Goal: Task Accomplishment & Management: Use online tool/utility

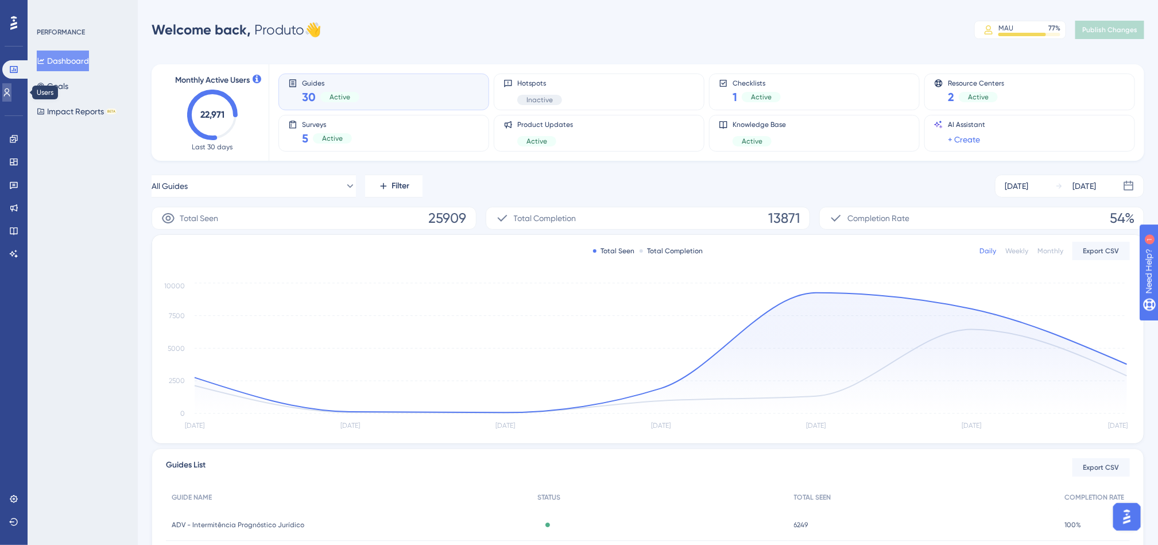
click at [11, 93] on icon at bounding box center [6, 92] width 9 height 9
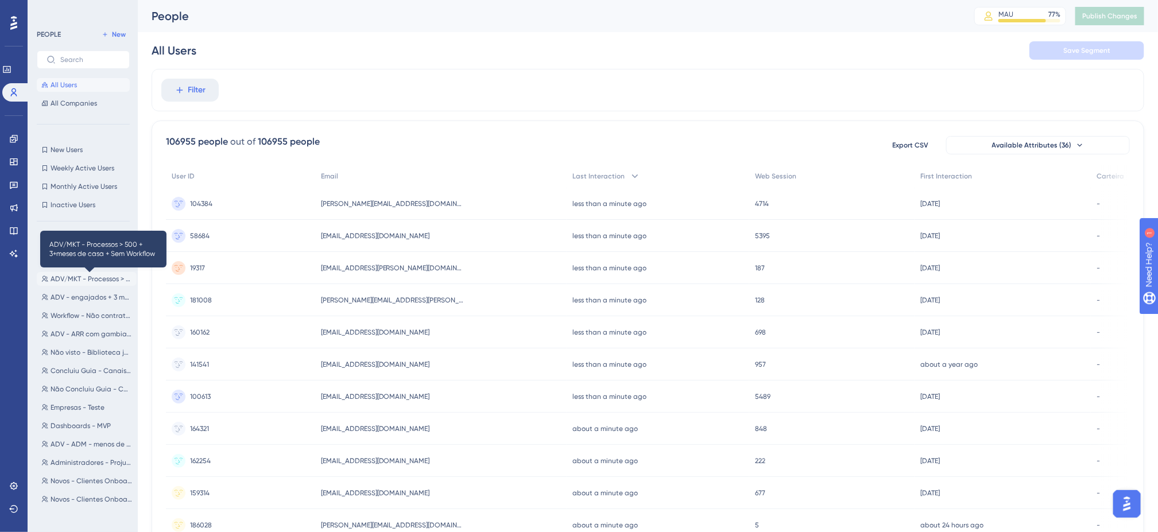
click at [78, 280] on span "ADV/MKT - Processos > 500 + 3+meses de casa + Sem Workflow" at bounding box center [92, 278] width 82 height 9
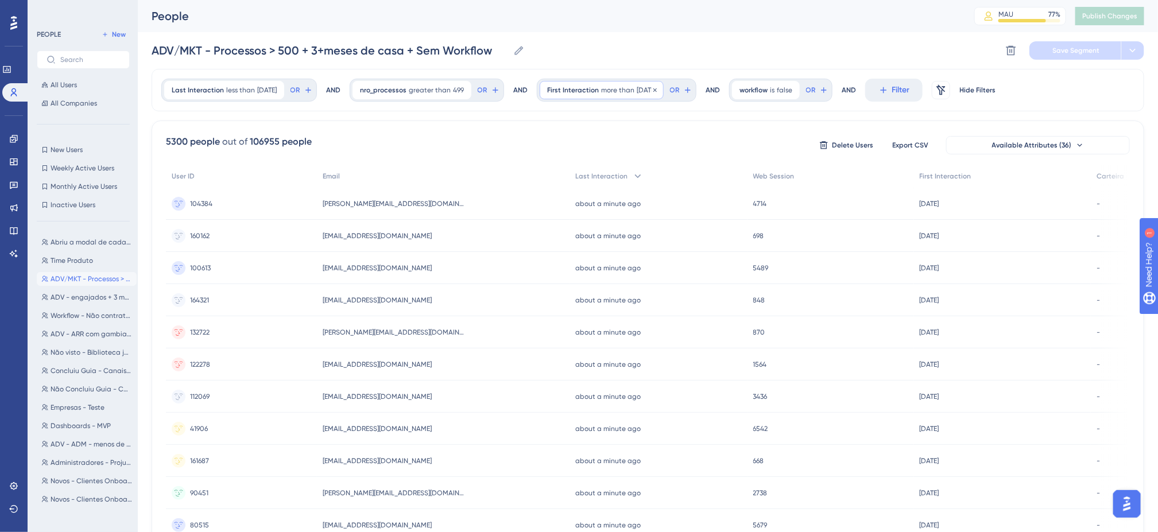
click at [653, 94] on span "[DATE]" at bounding box center [647, 90] width 20 height 9
click at [734, 34] on div "ADV/MKT - Processos > 500 + 3+meses de casa + Sem Workflow ADV/MKT - Processos …" at bounding box center [648, 50] width 993 height 37
click at [652, 96] on div "First Interaction more than 89 days ago 89 days ago Remove" at bounding box center [602, 90] width 124 height 18
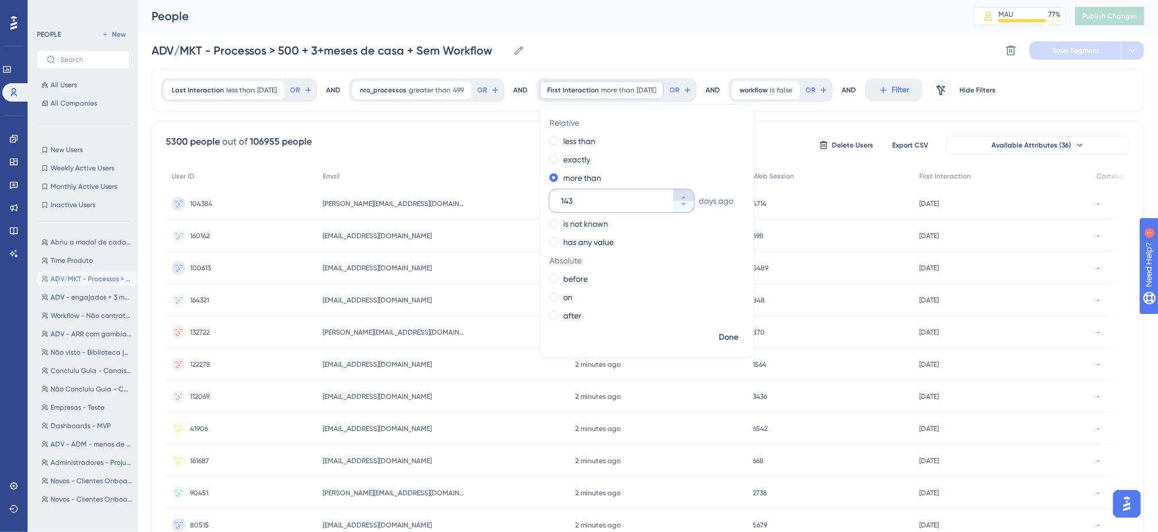
click at [687, 194] on icon at bounding box center [683, 197] width 7 height 7
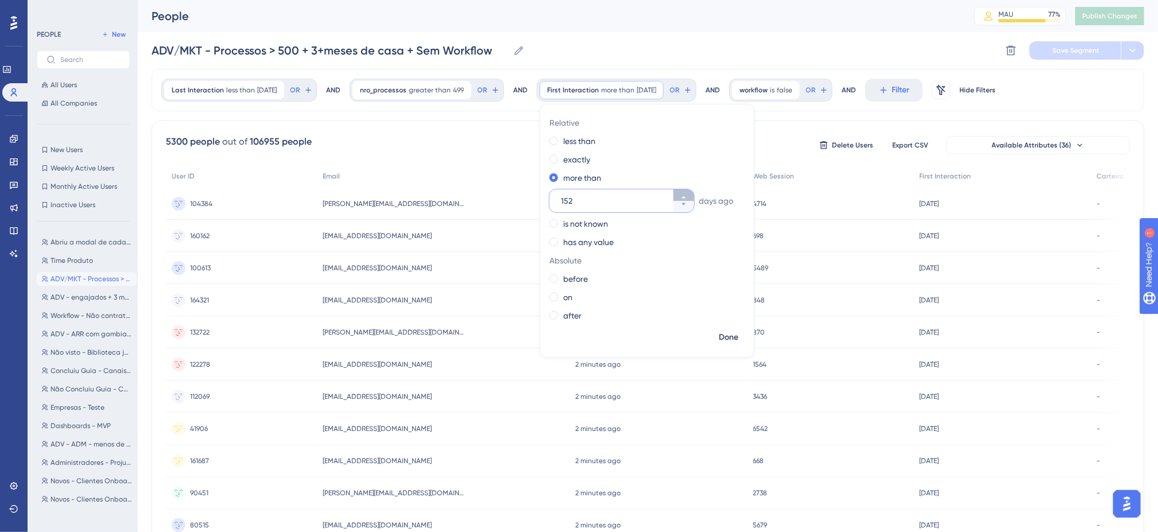
click at [687, 194] on icon at bounding box center [683, 197] width 7 height 7
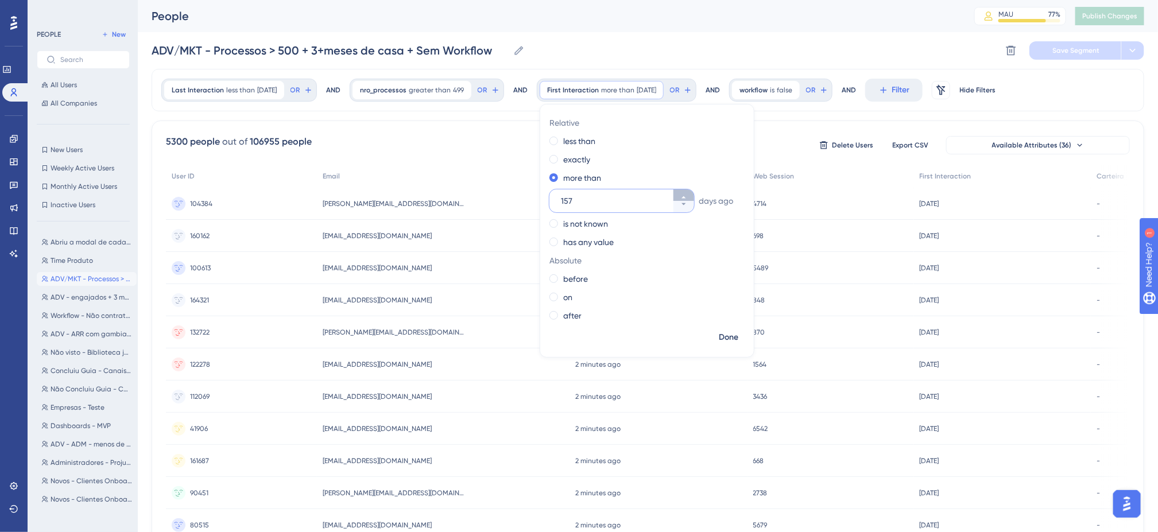
click at [687, 194] on icon at bounding box center [683, 197] width 7 height 7
type input "160"
click at [715, 47] on div "ADV/MKT - Processos > 500 + 3+meses de casa + Sem Workflow ADV/MKT - Processos …" at bounding box center [648, 50] width 993 height 37
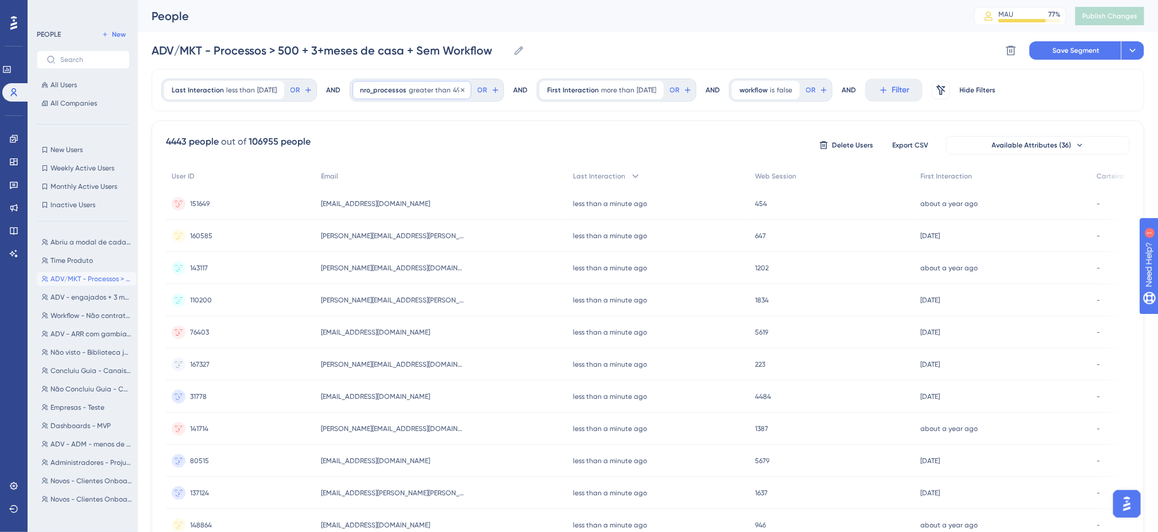
click at [445, 88] on span "greater than" at bounding box center [430, 90] width 42 height 9
click at [482, 141] on icon at bounding box center [478, 142] width 7 height 7
type input "600"
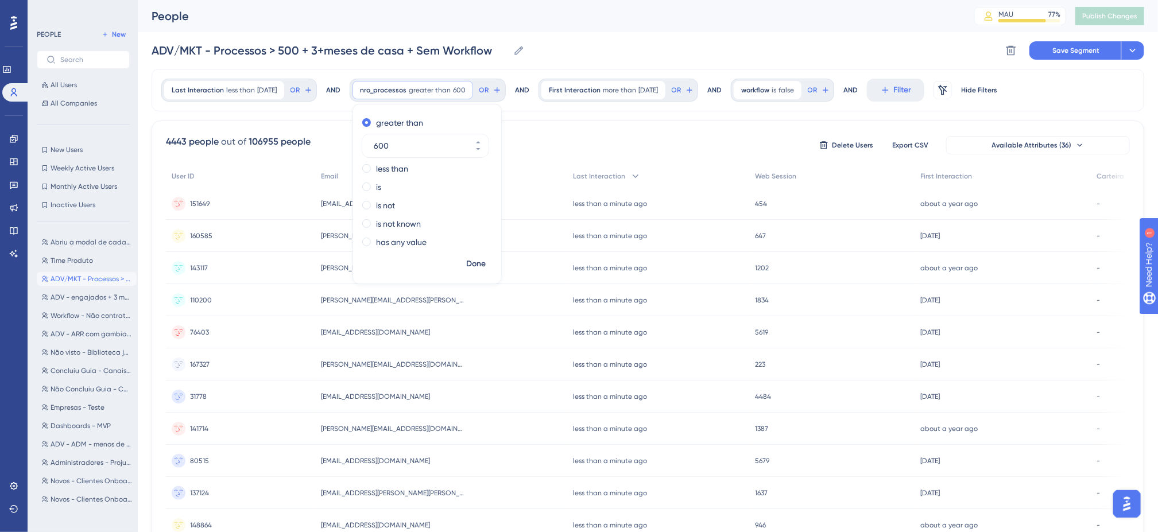
click at [628, 49] on div "ADV/MKT - Processos > 500 + 3+meses de casa + Sem Workflow ADV/MKT - Processos …" at bounding box center [648, 50] width 993 height 37
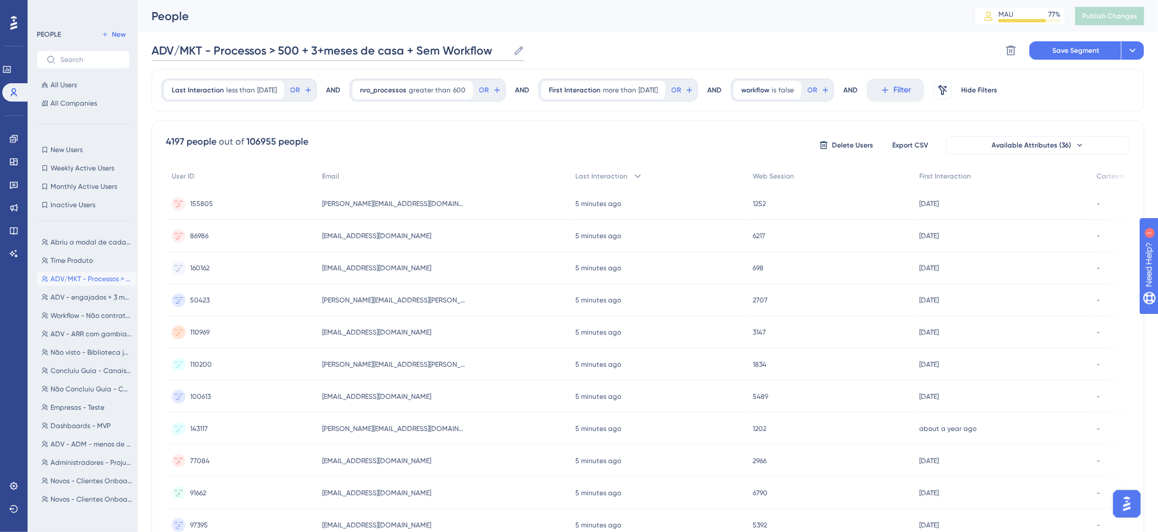
click at [489, 50] on input "ADV/MKT - Processos > 500 + 3+meses de casa + Sem Workflow" at bounding box center [330, 50] width 357 height 16
drag, startPoint x: 1087, startPoint y: 57, endPoint x: 864, endPoint y: 2, distance: 230.5
click at [864, 2] on div "People MAU 77 % Click to see add-on and upgrade options Publish Changes ADV/MKT…" at bounding box center [648, 34] width 993 height 69
click at [318, 50] on input "ADV/MKT - Processos > 500 + 3+meses de casa + Sem Workflow" at bounding box center [330, 50] width 357 height 16
click at [319, 51] on input "ADV/MKT - Processos > 500 + 6+meses de casa + Sem Workflow" at bounding box center [330, 50] width 357 height 16
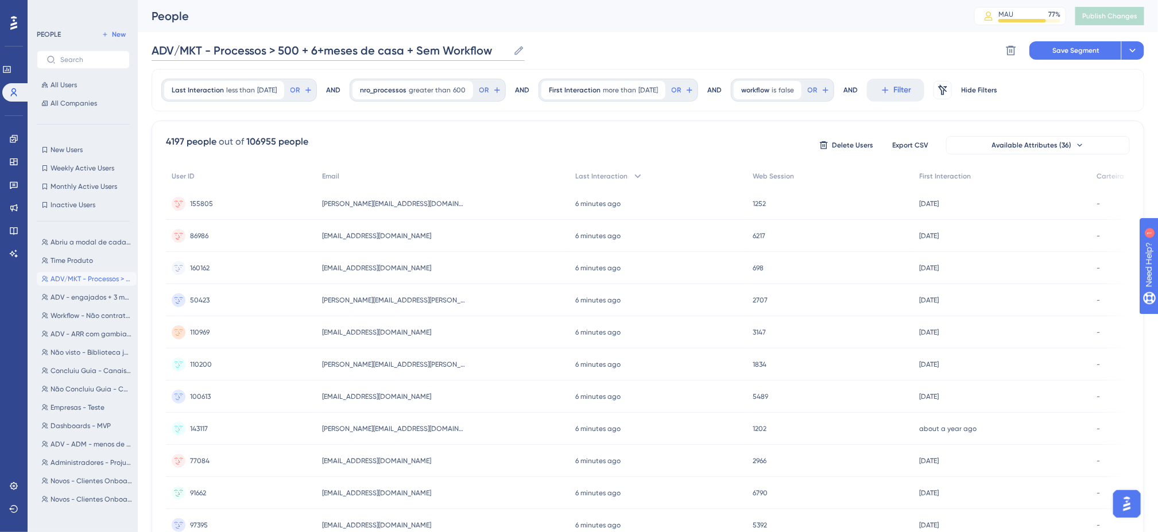
drag, startPoint x: 320, startPoint y: 51, endPoint x: 326, endPoint y: 50, distance: 5.8
click at [321, 51] on input "ADV/MKT - Processos > 500 + 6+meses de casa + Sem Workflow" at bounding box center [330, 50] width 357 height 16
type input "ADV/MKT - Processos > 500 + 6meses de casa + Sem Workflow"
click at [1065, 47] on span "Save Segment" at bounding box center [1075, 50] width 47 height 9
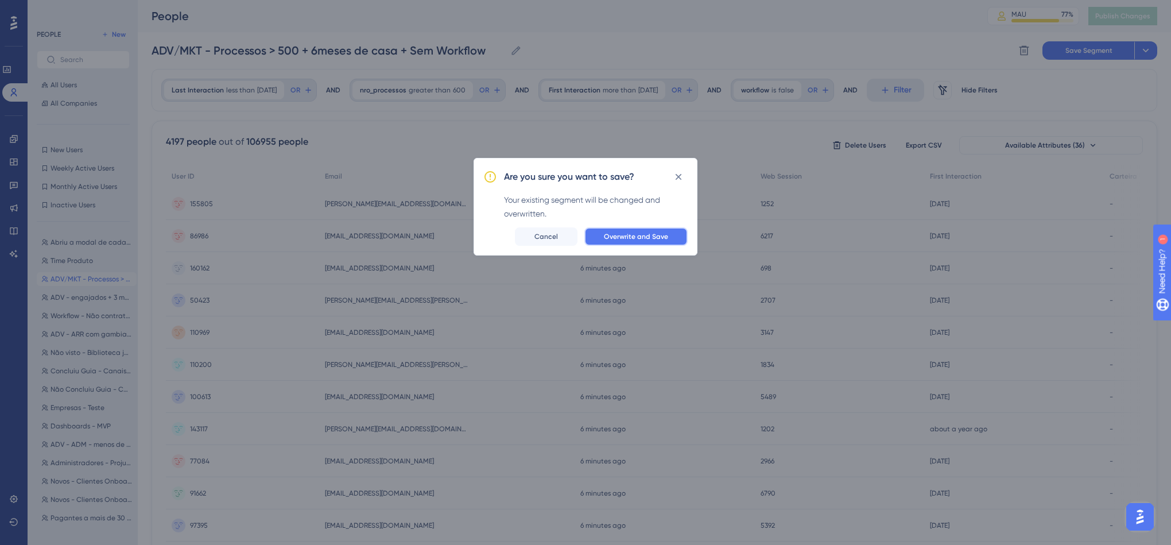
click at [621, 245] on button "Overwrite and Save" at bounding box center [636, 236] width 103 height 18
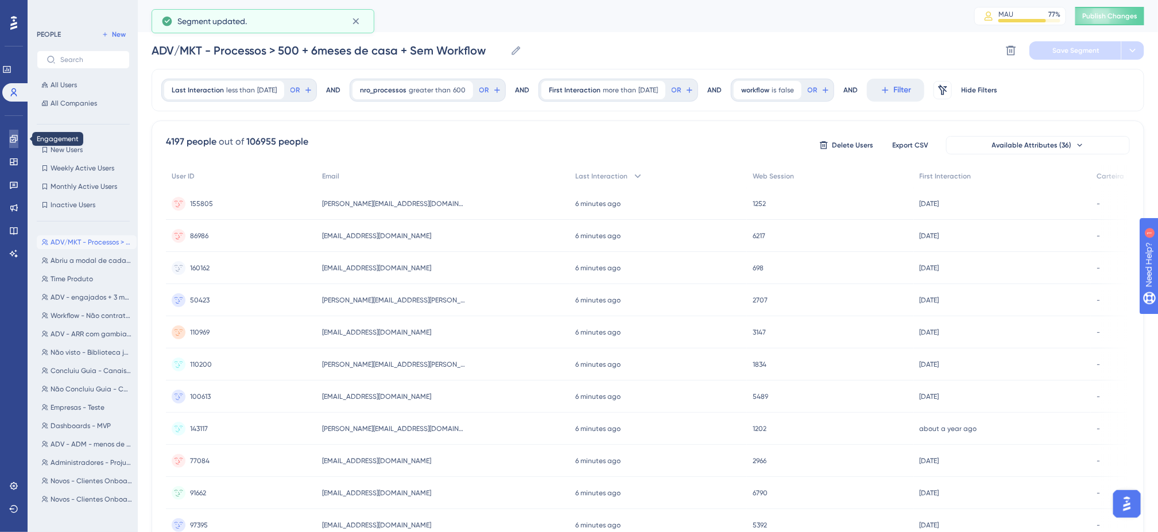
click at [9, 134] on icon at bounding box center [13, 138] width 9 height 9
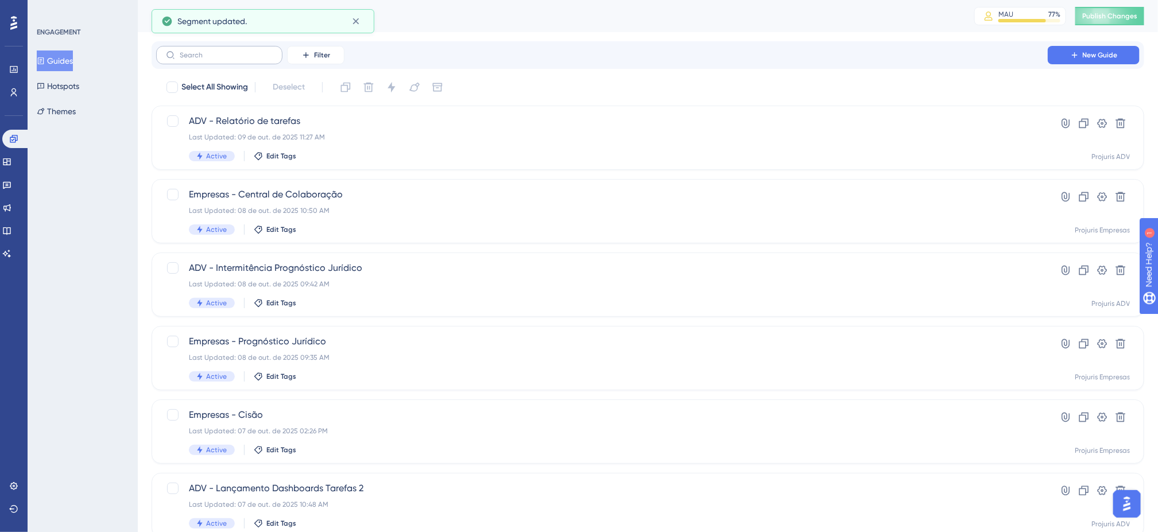
click at [248, 50] on label at bounding box center [219, 55] width 126 height 18
click at [248, 51] on input "text" at bounding box center [226, 55] width 93 height 8
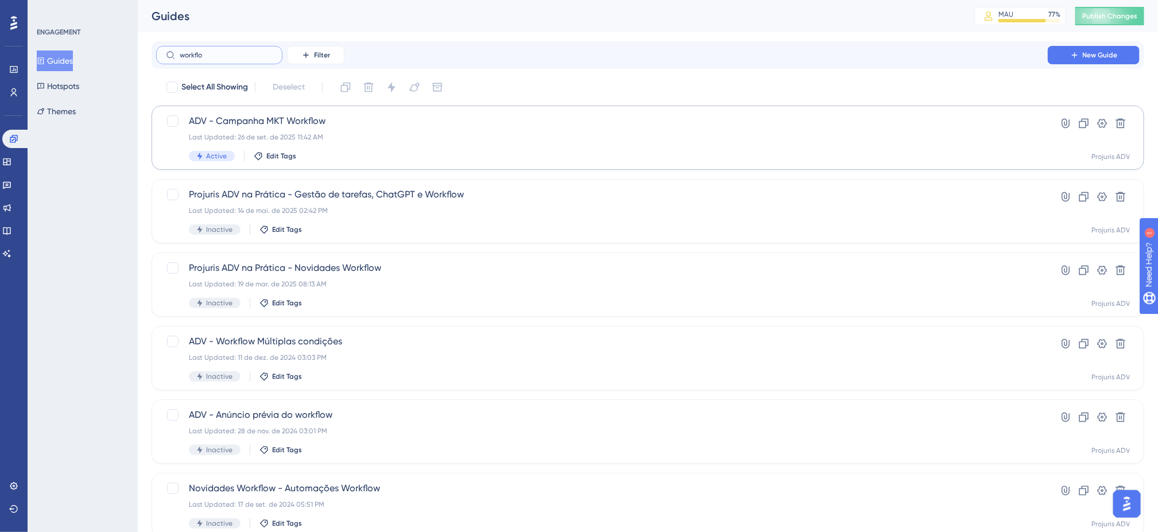
type input "workflo"
click at [450, 137] on div "Last Updated: 26 de set. de 2025 11:42 AM" at bounding box center [602, 137] width 826 height 9
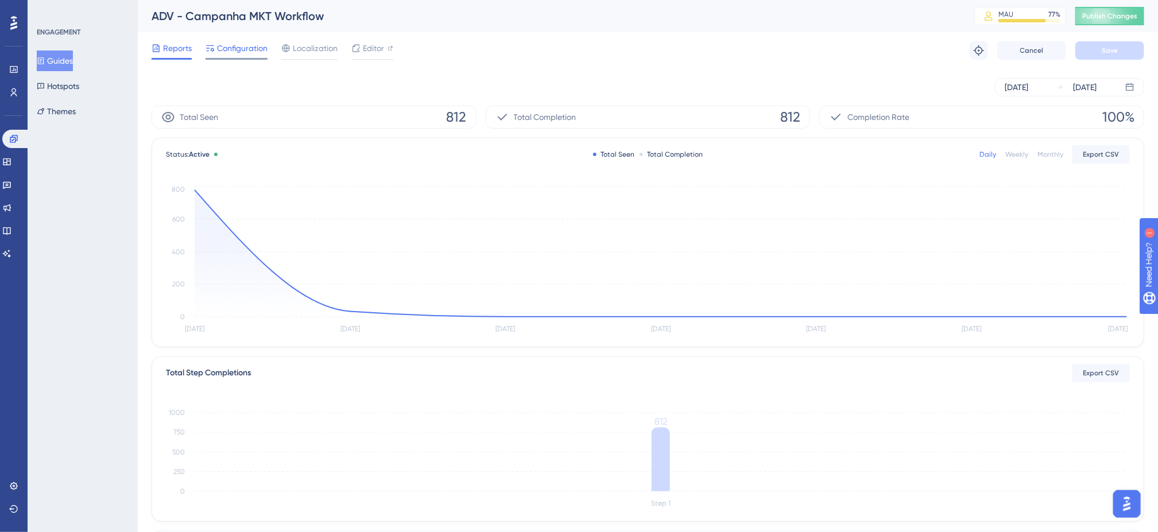
click at [248, 43] on span "Configuration" at bounding box center [242, 48] width 51 height 14
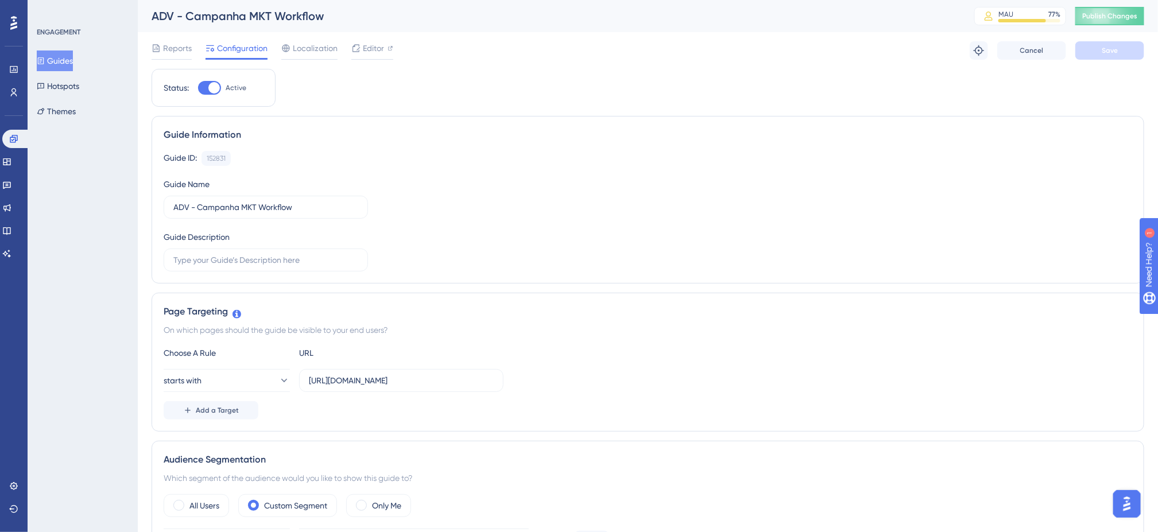
click at [218, 84] on div at bounding box center [213, 87] width 11 height 11
click at [198, 88] on input "Active" at bounding box center [198, 88] width 1 height 1
checkbox input "false"
click at [1132, 49] on button "Save" at bounding box center [1109, 50] width 69 height 18
click at [1121, 16] on span "Publish Changes" at bounding box center [1109, 15] width 55 height 9
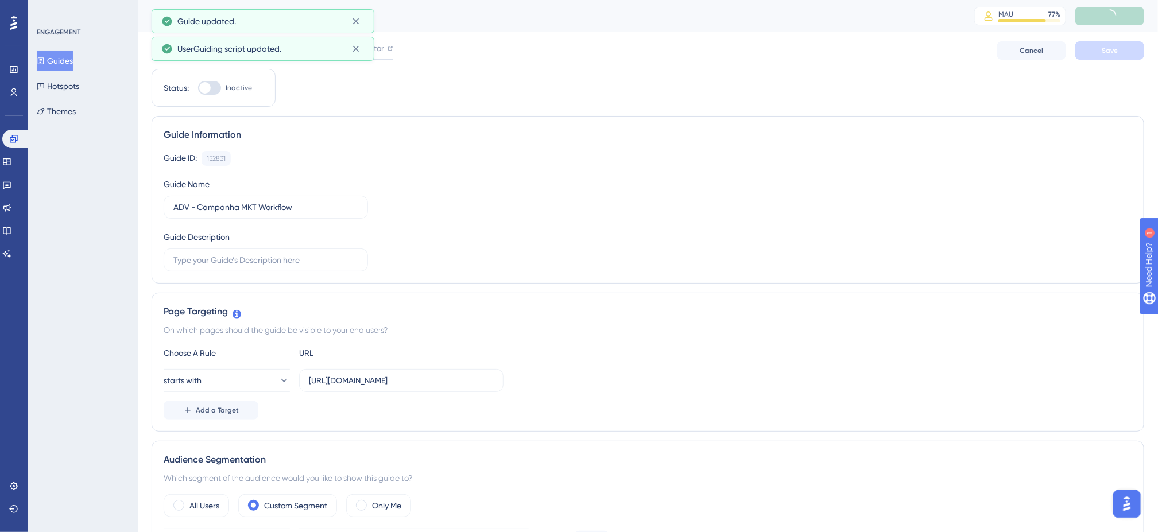
click at [61, 57] on button "Guides" at bounding box center [55, 61] width 36 height 21
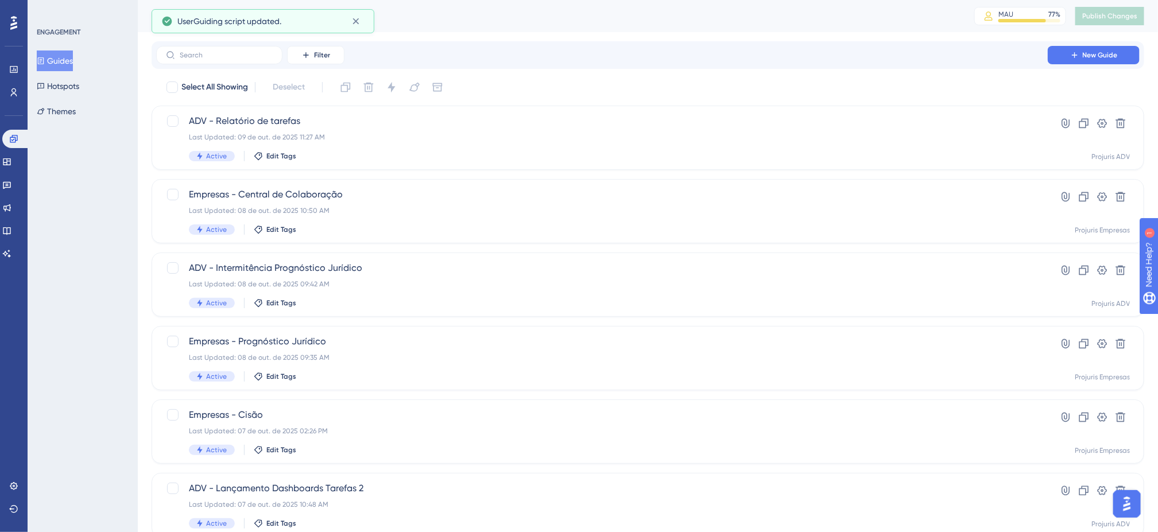
drag, startPoint x: 911, startPoint y: 88, endPoint x: 922, endPoint y: 88, distance: 10.3
click at [922, 88] on div "Select All Showing Deselect" at bounding box center [654, 87] width 979 height 18
click at [1099, 61] on button "New Guide" at bounding box center [1094, 55] width 92 height 18
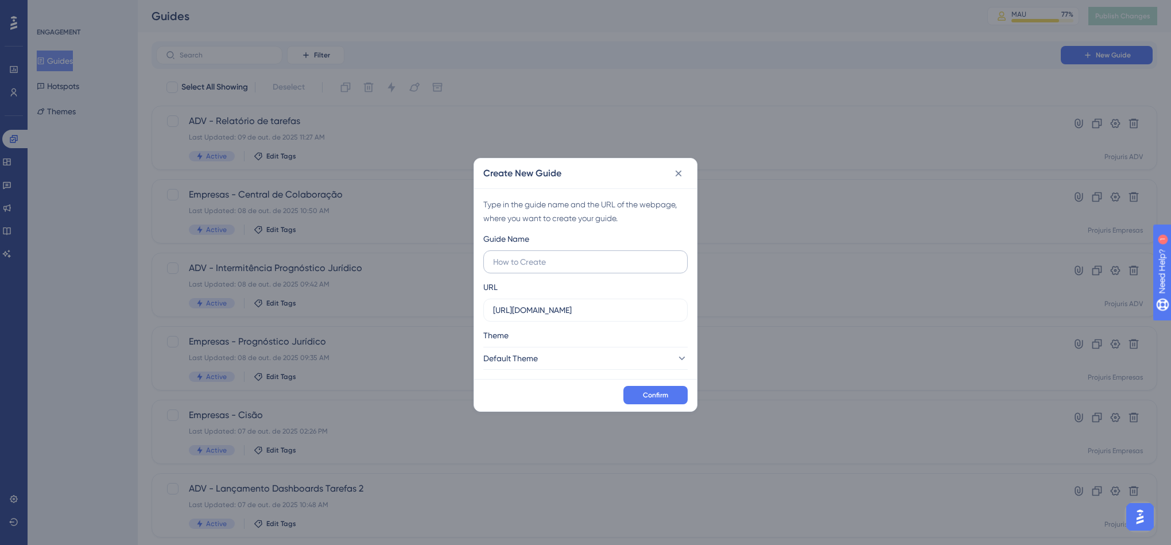
click at [576, 260] on input "text" at bounding box center [585, 262] width 185 height 13
type input "ADV/MKT - Campanha Credenciais Seguras 1"
click at [642, 359] on button "Default Theme" at bounding box center [585, 358] width 204 height 23
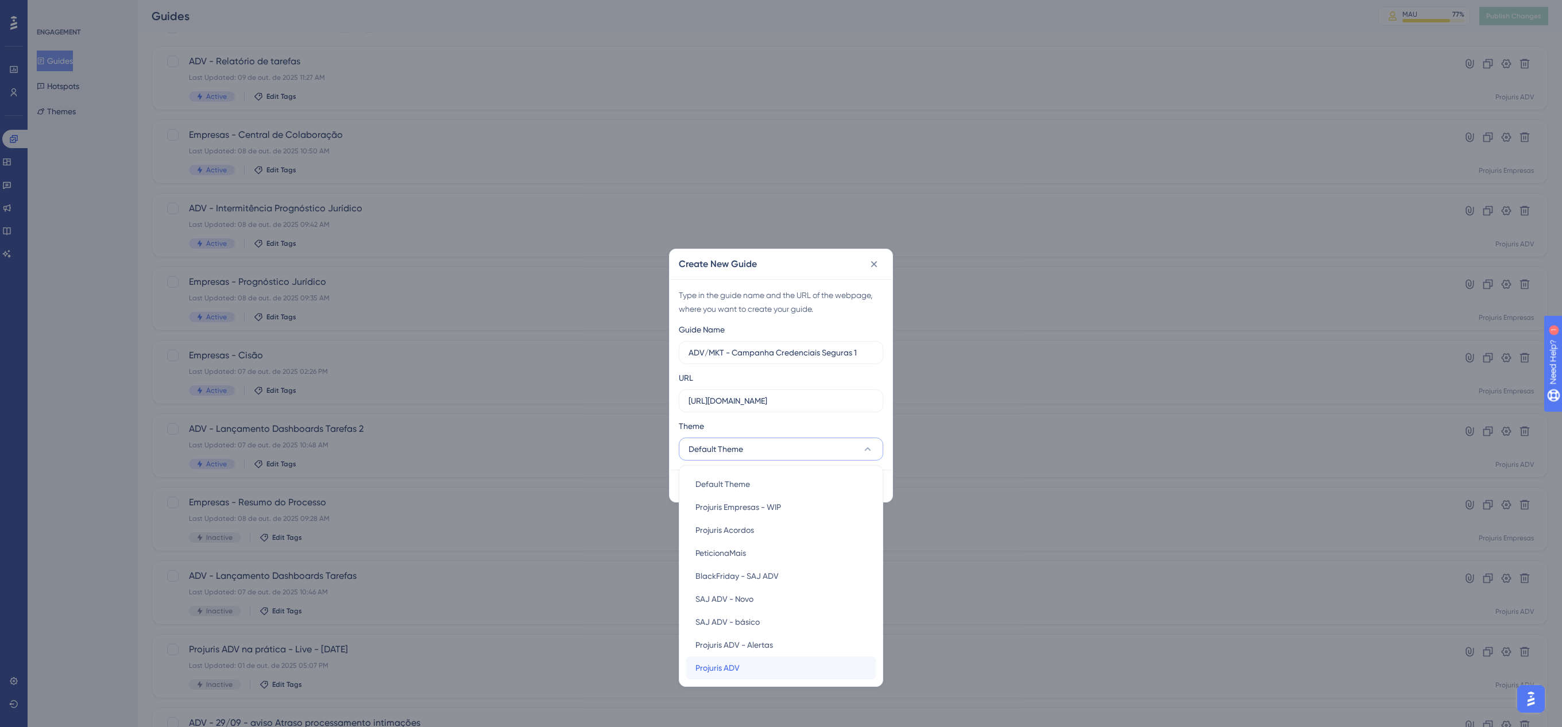
click at [783, 544] on div "Projuris ADV Projuris ADV" at bounding box center [780, 667] width 171 height 23
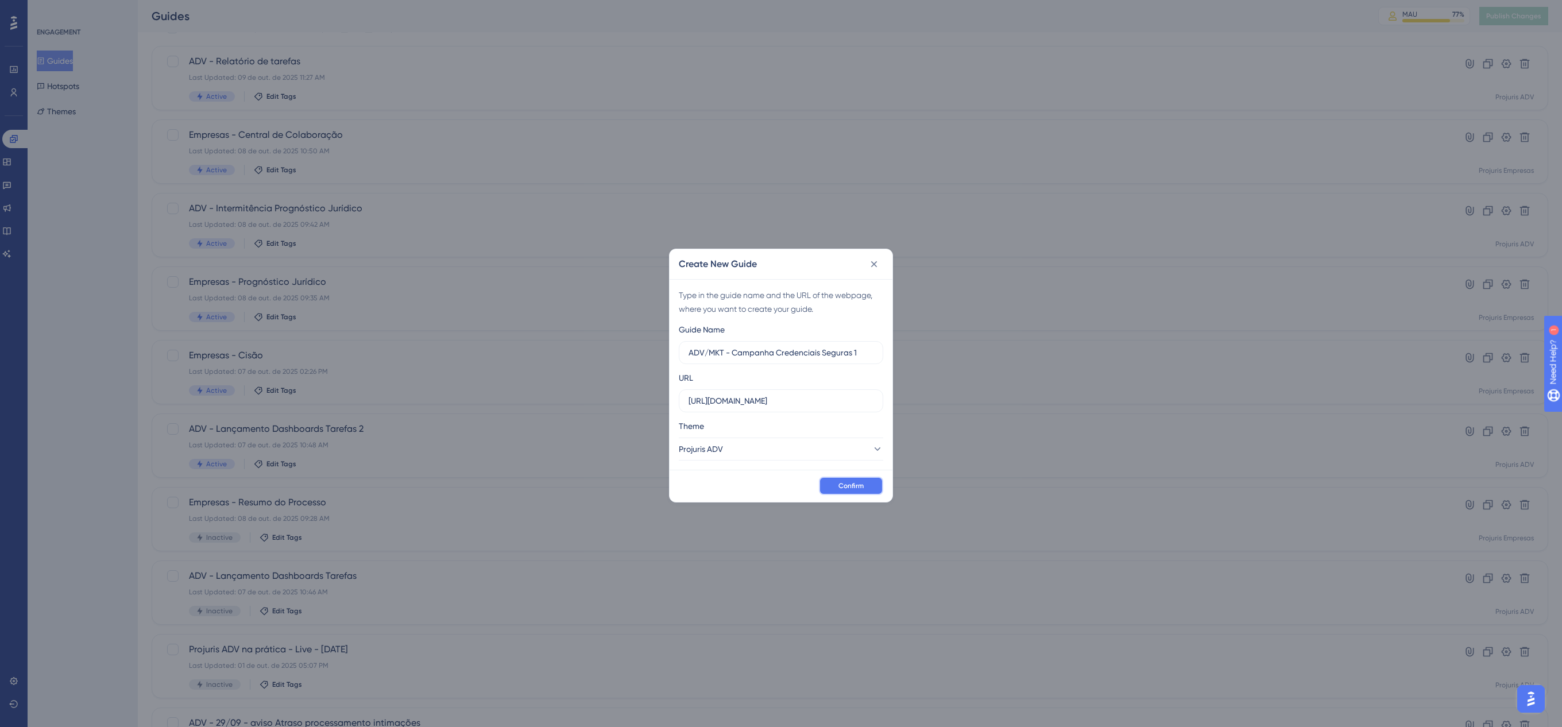
click at [862, 491] on button "Confirm" at bounding box center [851, 486] width 64 height 18
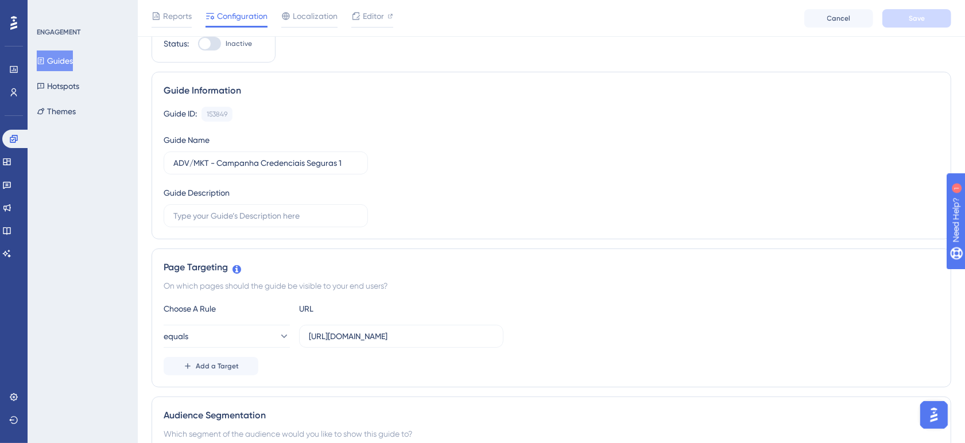
scroll to position [191, 0]
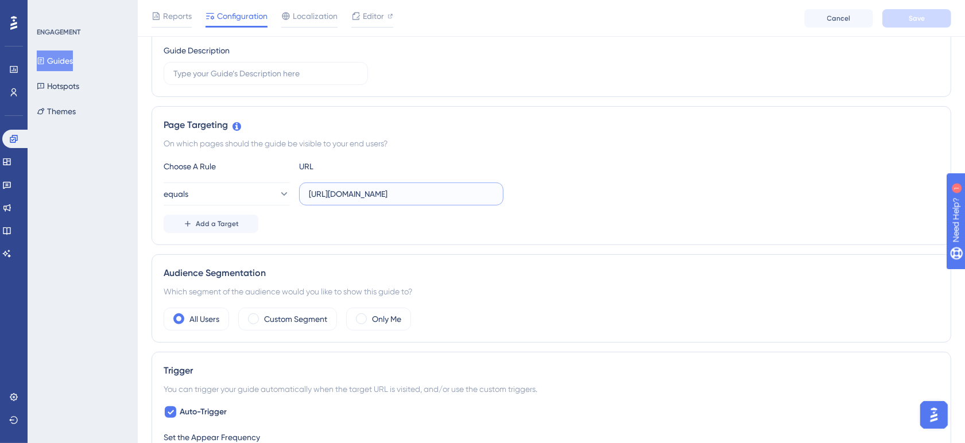
click at [447, 196] on input "https://app.projurisadv.com.br/home/calendario" at bounding box center [401, 194] width 185 height 13
paste input "casos/intimacoes"
type input "https://app.projurisadv.com.br/casos/intimacoes"
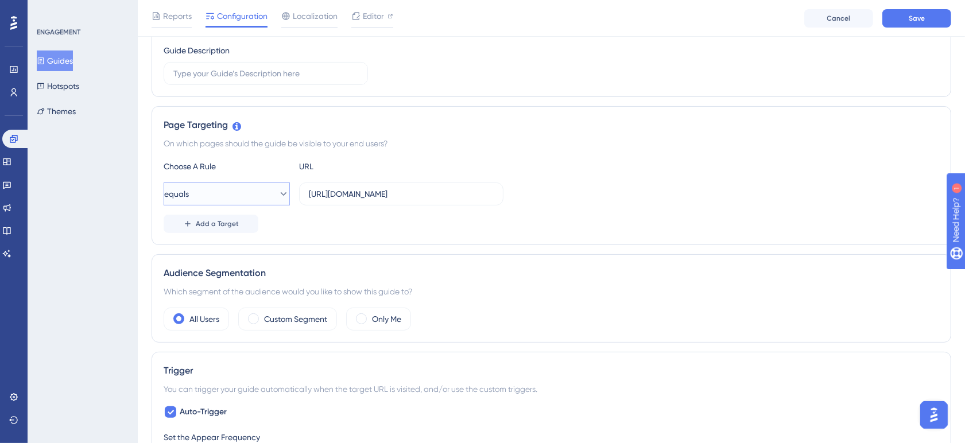
click at [261, 202] on button "equals" at bounding box center [227, 194] width 126 height 23
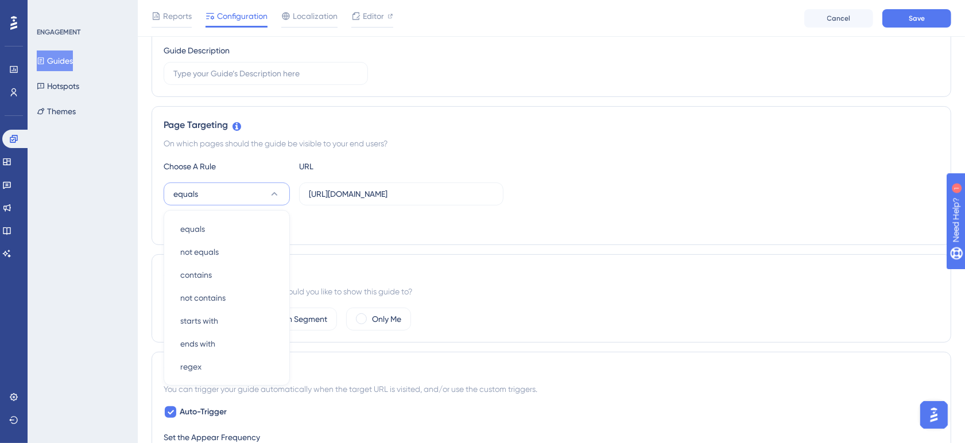
scroll to position [268, 0]
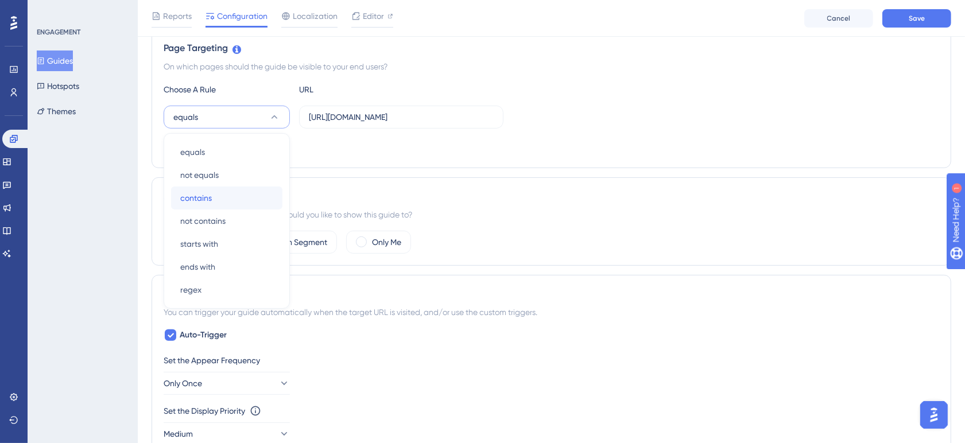
click at [220, 199] on div "contains contains" at bounding box center [226, 198] width 93 height 23
click at [237, 145] on span "Add a Target" at bounding box center [217, 146] width 43 height 9
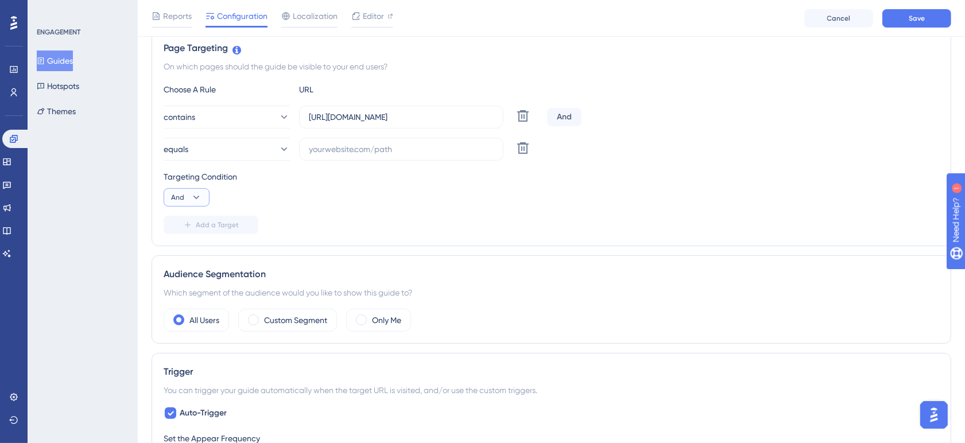
click at [196, 196] on icon at bounding box center [196, 197] width 11 height 11
click at [192, 250] on div "Or Or" at bounding box center [187, 253] width 22 height 23
drag, startPoint x: 407, startPoint y: 153, endPoint x: 432, endPoint y: 138, distance: 29.6
click at [408, 153] on input "text" at bounding box center [401, 149] width 185 height 13
click at [342, 147] on input "text" at bounding box center [401, 149] width 185 height 13
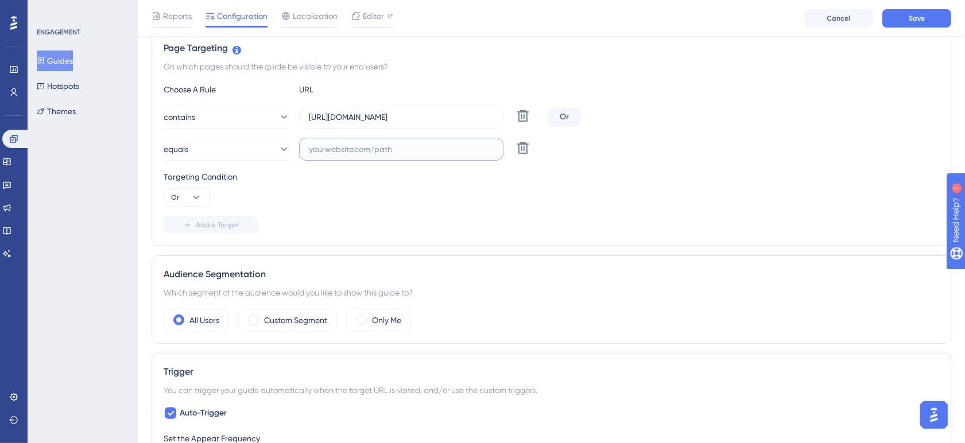
paste input "https://app.projurisadv.com.br/home/intimacao"
type input "https://app.projurisadv.com.br/home/intimacao"
click at [408, 204] on div "Targeting Condition Or" at bounding box center [552, 188] width 776 height 37
click at [288, 322] on label "Custom Segment" at bounding box center [295, 320] width 63 height 14
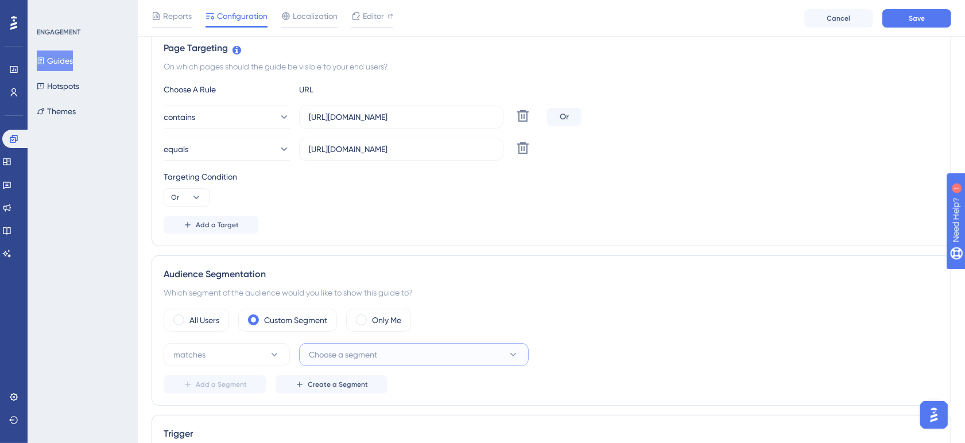
drag, startPoint x: 365, startPoint y: 351, endPoint x: 373, endPoint y: 349, distance: 8.9
click at [365, 351] on span "Choose a segment" at bounding box center [343, 355] width 68 height 14
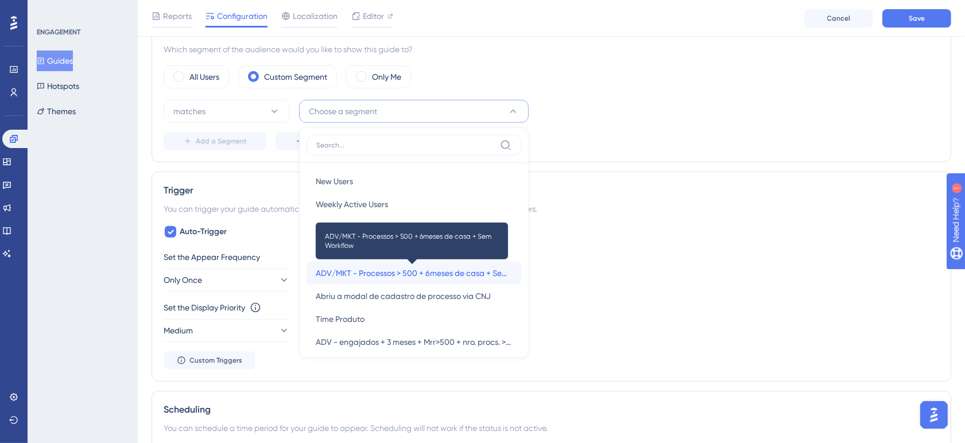
click at [463, 276] on span "ADV/MKT - Processos > 500 + 6meses de casa + Sem Workflow" at bounding box center [414, 273] width 196 height 14
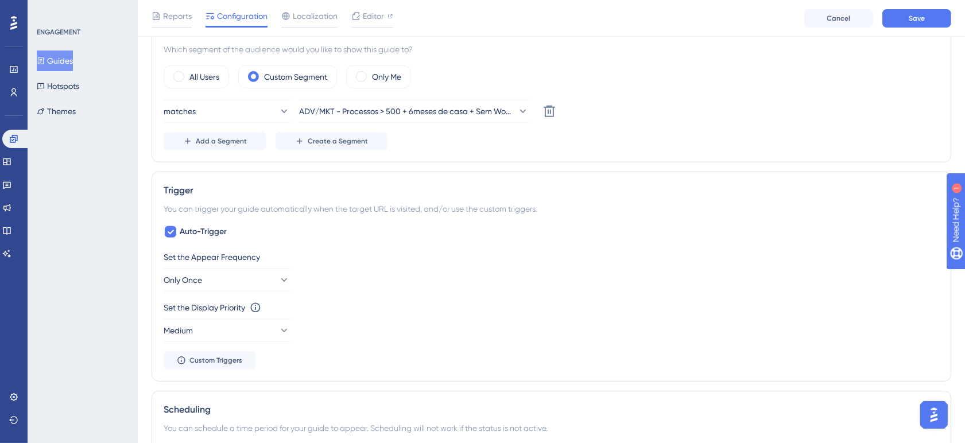
click at [646, 242] on div "Auto-Trigger Set the Appear Frequency Only Once Set the Display Priority This o…" at bounding box center [552, 297] width 776 height 145
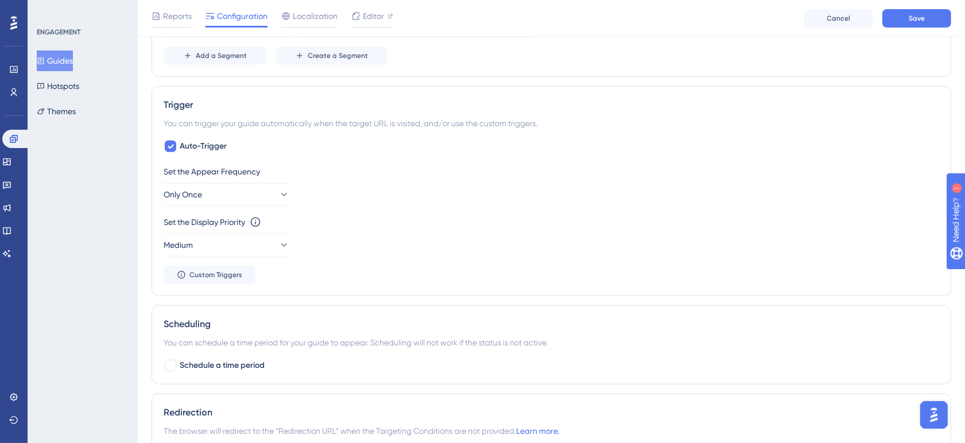
scroll to position [607, 0]
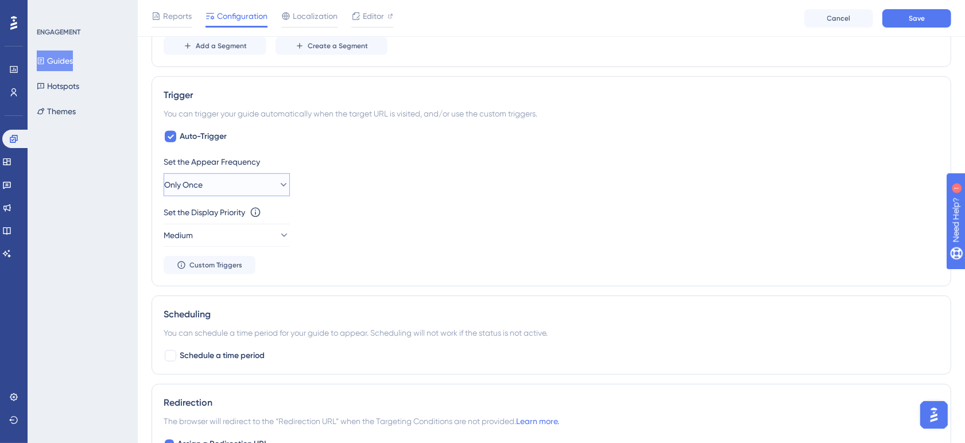
click at [265, 184] on button "Only Once" at bounding box center [227, 184] width 126 height 23
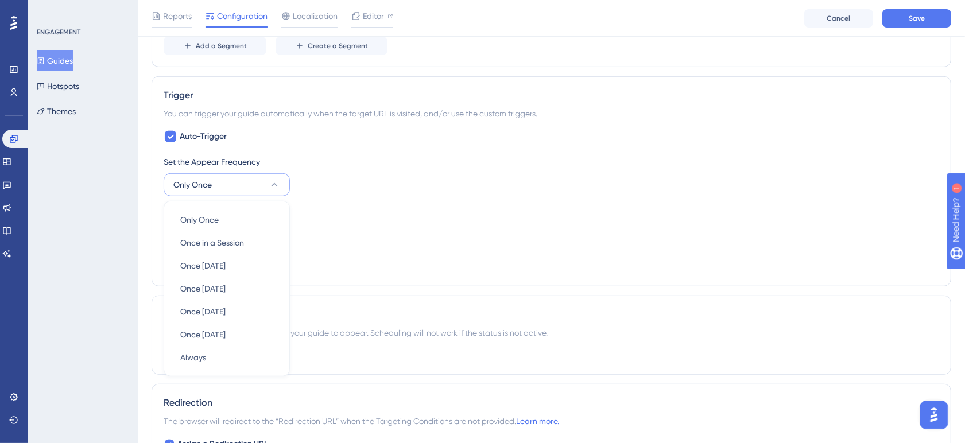
scroll to position [676, 0]
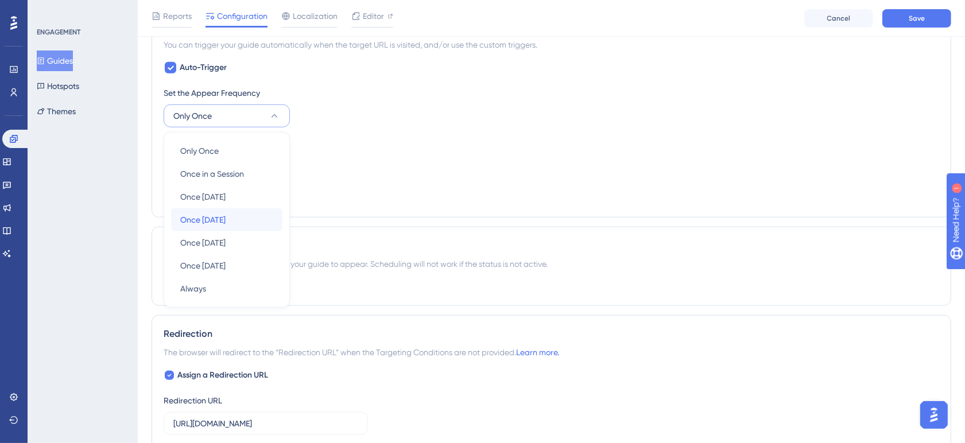
click at [250, 215] on div "Once in 7 days Once in 7 days" at bounding box center [226, 219] width 93 height 23
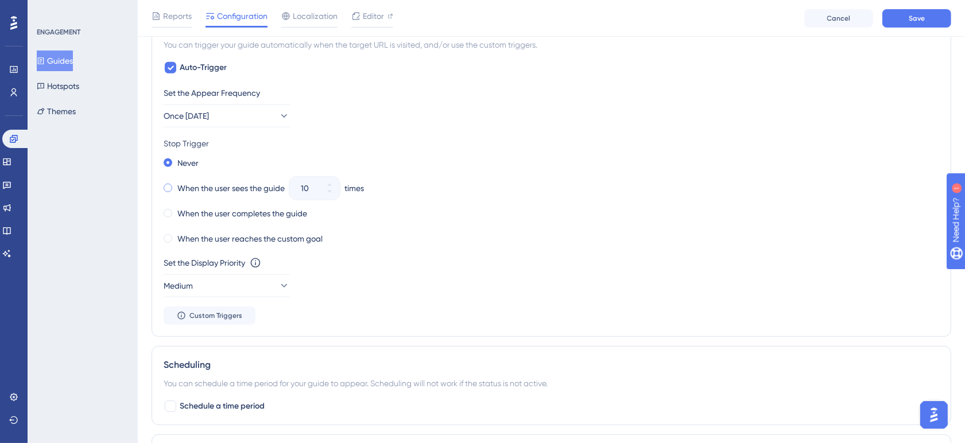
click at [168, 189] on span at bounding box center [168, 188] width 9 height 9
click at [176, 185] on input "radio" at bounding box center [176, 185] width 0 height 0
click at [330, 194] on icon at bounding box center [329, 191] width 7 height 7
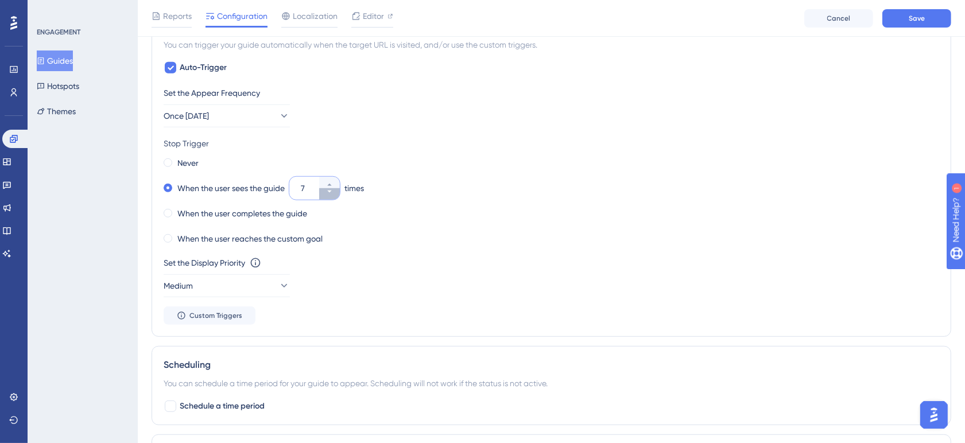
click at [330, 194] on icon at bounding box center [329, 191] width 7 height 7
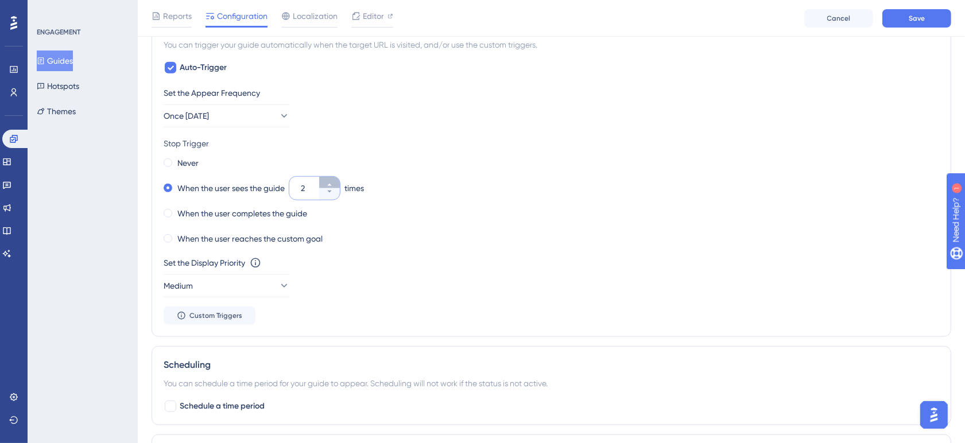
click at [332, 183] on icon at bounding box center [329, 184] width 7 height 7
type input "3"
drag, startPoint x: 388, startPoint y: 237, endPoint x: 397, endPoint y: 239, distance: 9.5
click at [389, 238] on div "When the user reaches the custom goal" at bounding box center [552, 239] width 776 height 16
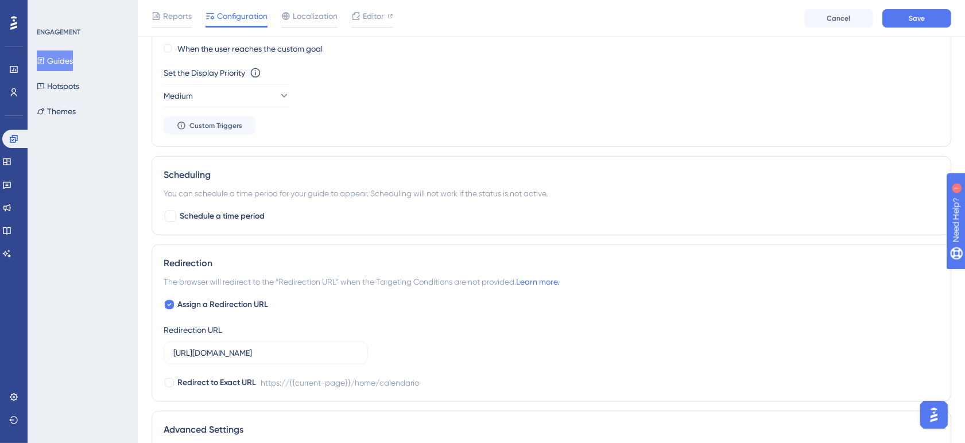
scroll to position [868, 0]
click at [173, 310] on label "Assign a Redirection URL" at bounding box center [216, 303] width 104 height 14
checkbox input "false"
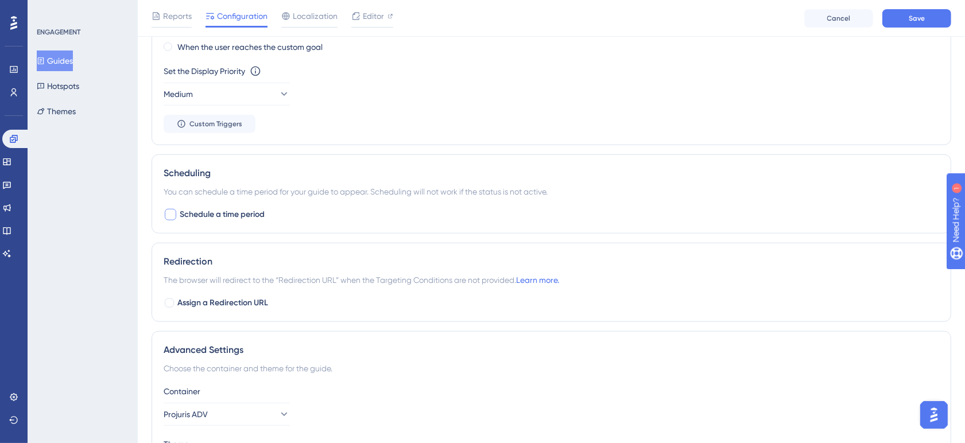
click at [199, 214] on span "Schedule a time period" at bounding box center [222, 215] width 85 height 14
checkbox input "true"
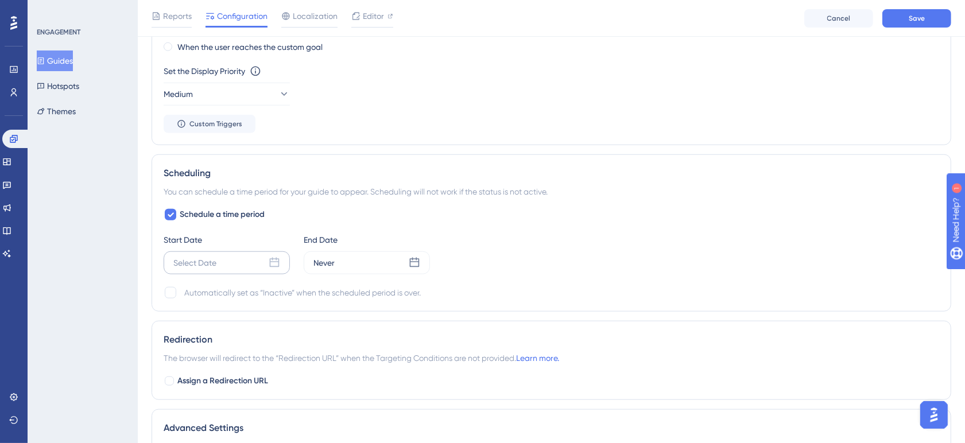
click at [256, 262] on div "Select Date" at bounding box center [227, 262] width 126 height 23
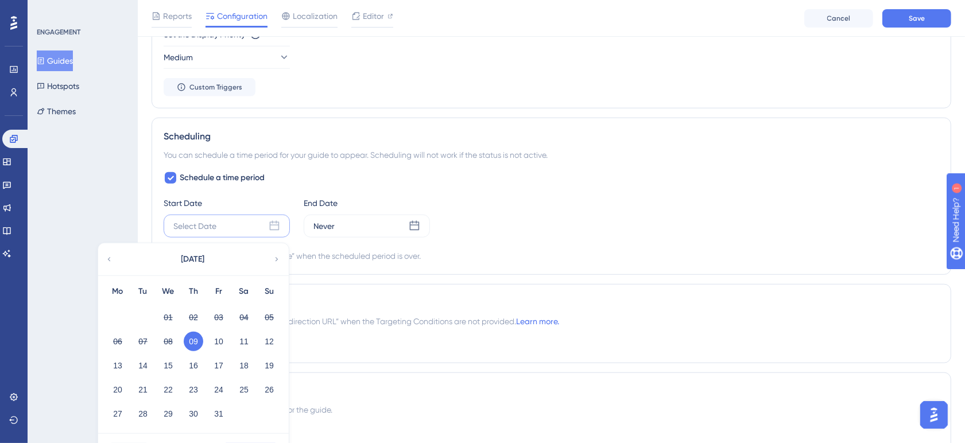
scroll to position [963, 0]
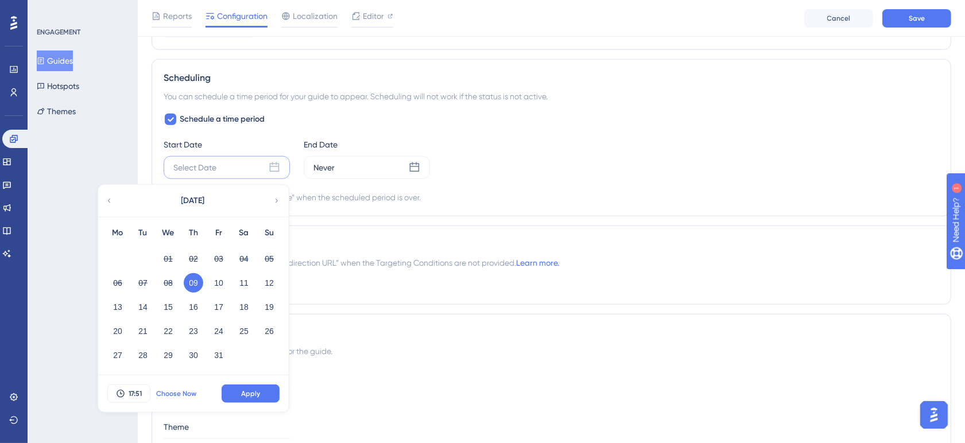
click at [181, 394] on span "Choose Now" at bounding box center [176, 393] width 40 height 9
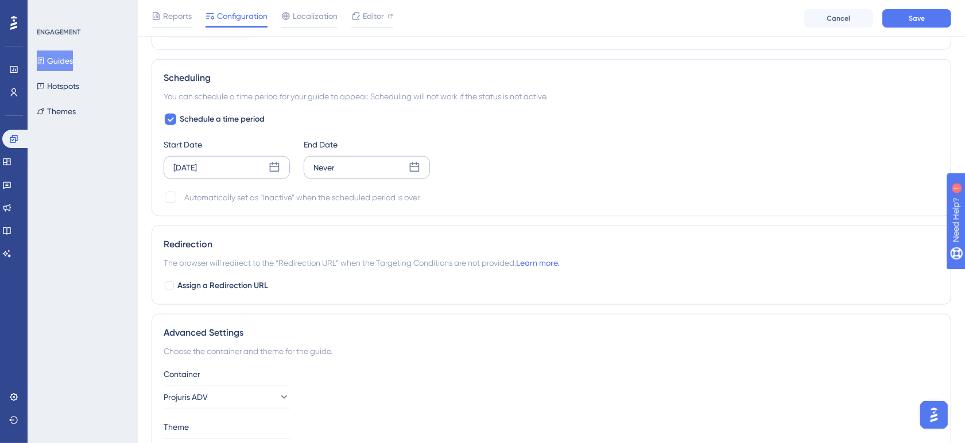
click at [348, 175] on div "Never" at bounding box center [367, 167] width 126 height 23
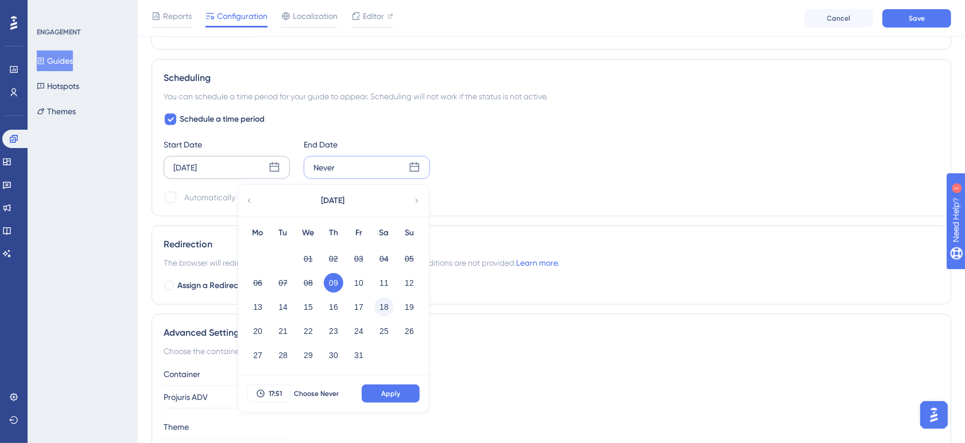
click at [388, 313] on button "18" at bounding box center [384, 307] width 20 height 20
click at [381, 394] on button "Apply" at bounding box center [391, 394] width 58 height 18
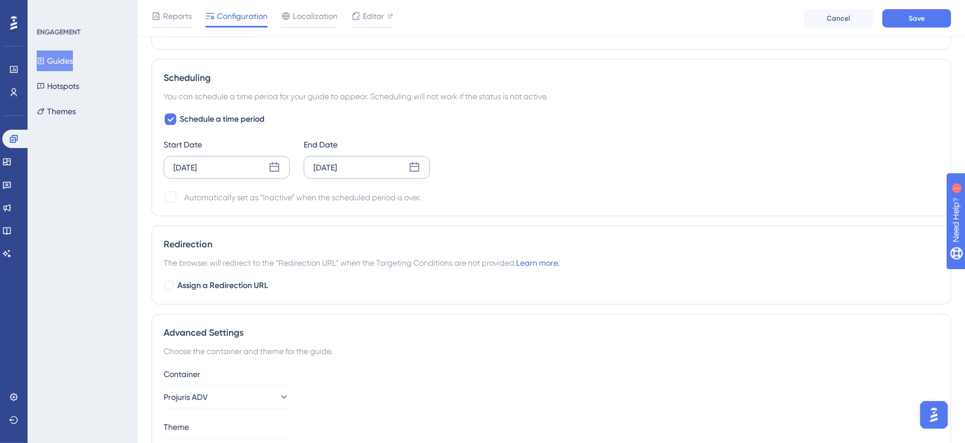
click at [187, 199] on div "Automatically set as “Inactive” when the scheduled period is over." at bounding box center [302, 198] width 237 height 14
click at [172, 194] on div at bounding box center [170, 197] width 11 height 11
checkbox input "true"
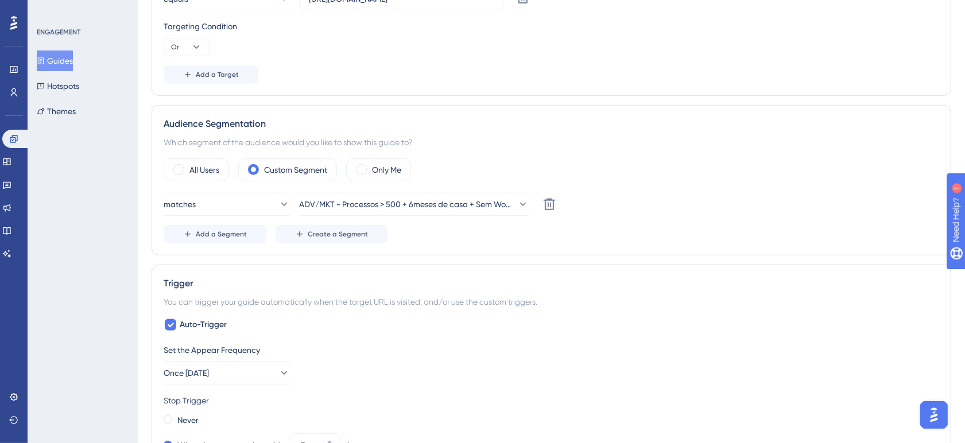
scroll to position [0, 0]
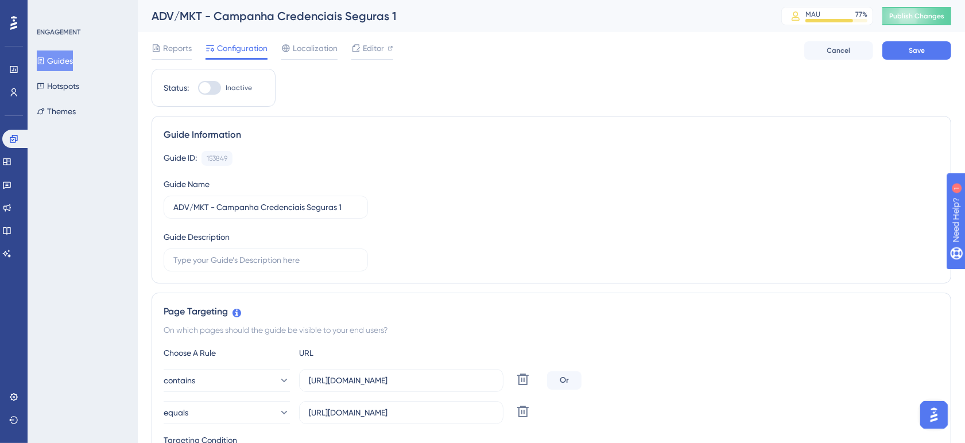
click at [210, 85] on div at bounding box center [209, 88] width 23 height 14
click at [210, 91] on div at bounding box center [209, 88] width 23 height 14
click at [198, 88] on input "Inactive" at bounding box center [198, 88] width 1 height 1
checkbox input "true"
click at [891, 50] on button "Save" at bounding box center [916, 50] width 69 height 18
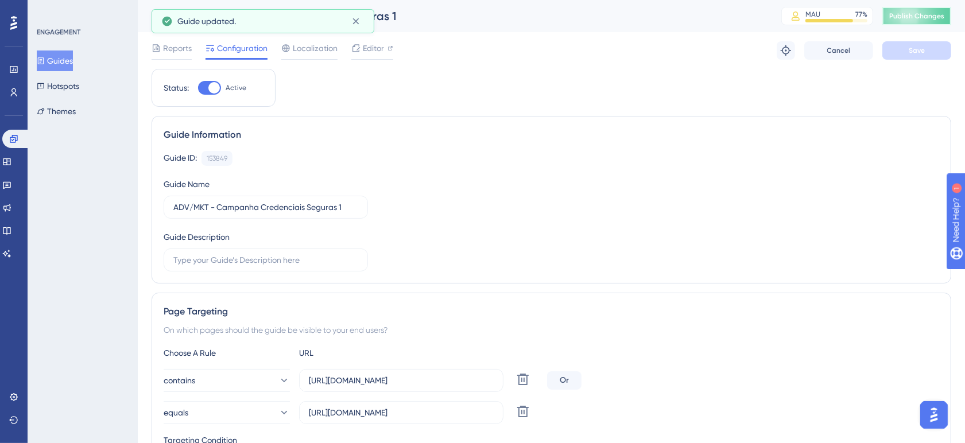
click at [931, 17] on span "Publish Changes" at bounding box center [916, 15] width 55 height 9
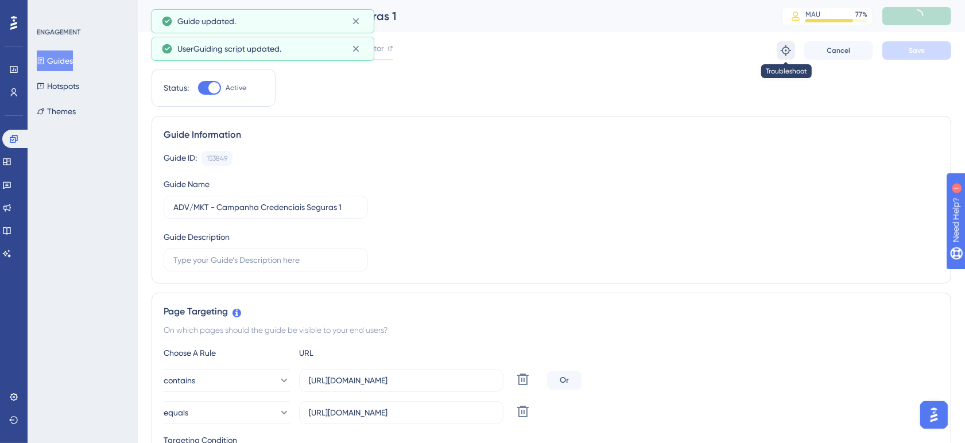
click at [784, 48] on icon at bounding box center [786, 50] width 10 height 10
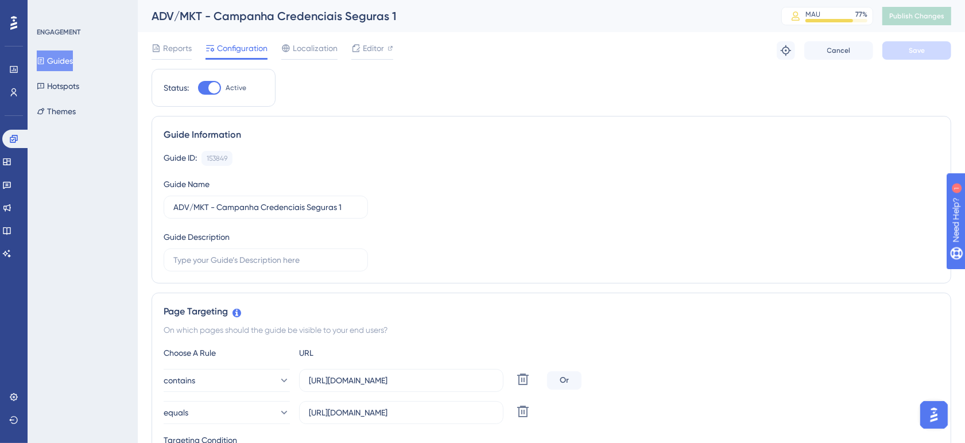
click at [434, 216] on div "Guide ID: 153849 Copy Guide Name ADV/MKT - Campanha Credenciais Seguras 1 Guide…" at bounding box center [552, 211] width 776 height 121
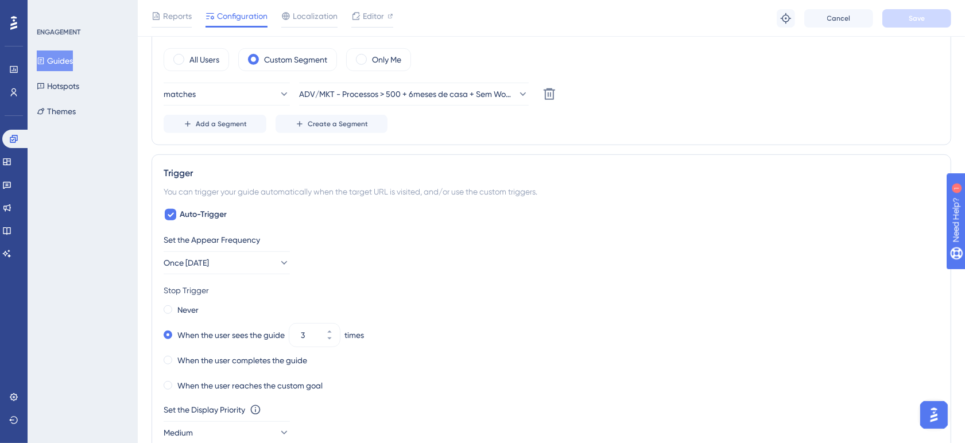
scroll to position [574, 0]
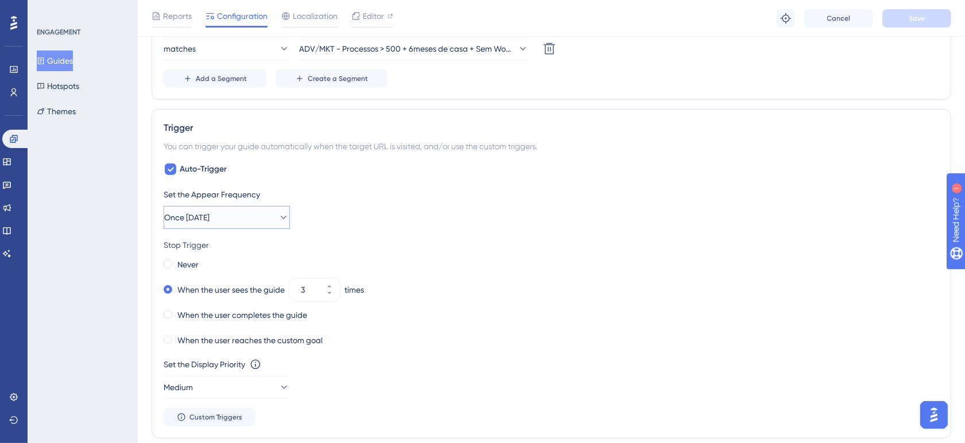
click at [278, 223] on icon at bounding box center [283, 217] width 11 height 11
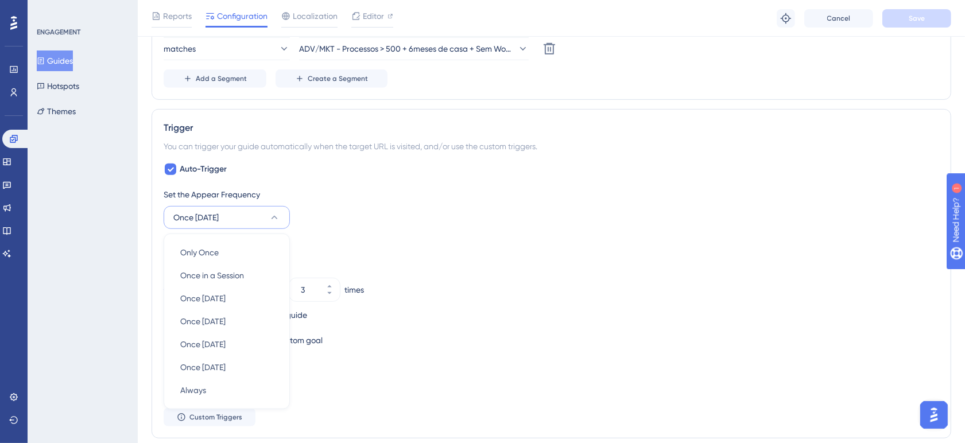
scroll to position [676, 0]
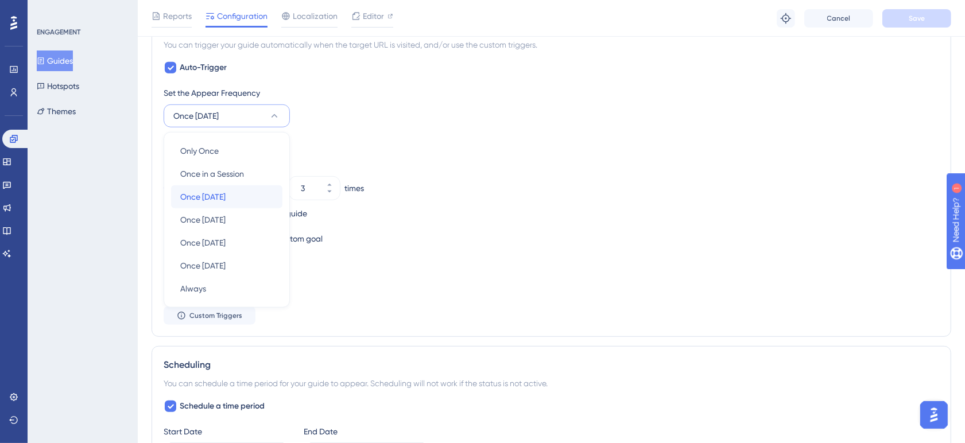
click at [266, 202] on div "Once in 1 day Once in 1 day" at bounding box center [226, 196] width 93 height 23
